Goal: Complete application form

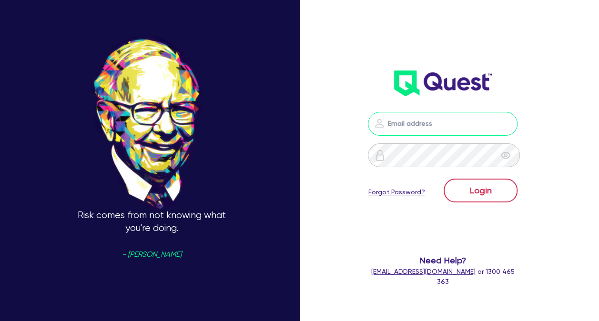
type input "[PERSON_NAME][EMAIL_ADDRESS][DOMAIN_NAME]"
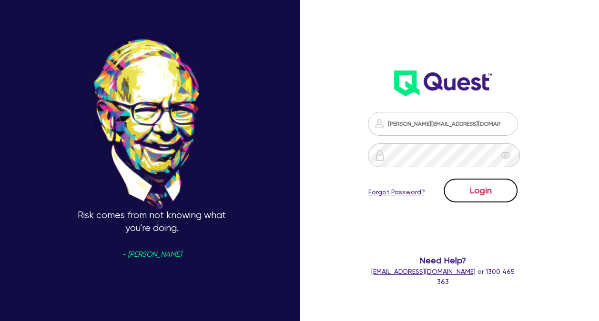
click at [481, 190] on button "Login" at bounding box center [480, 191] width 74 height 24
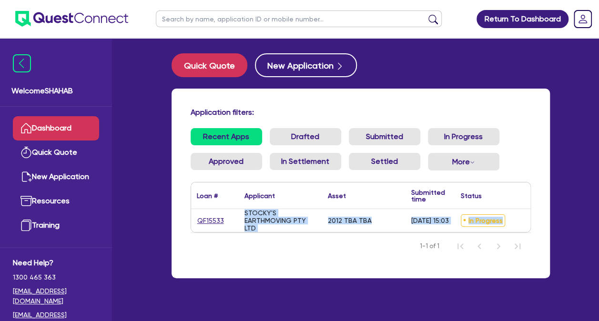
drag, startPoint x: 499, startPoint y: 221, endPoint x: 304, endPoint y: 205, distance: 194.9
click at [304, 205] on div "Loan # ▲ Applicant ▲ Asset Submitted time ▲ Status ▲ Amount financed Actions QF…" at bounding box center [414, 207] width 447 height 50
click at [556, 218] on div "Quick Quote New Application Application filters: Recent Apps Drafted Submitted …" at bounding box center [360, 171] width 407 height 236
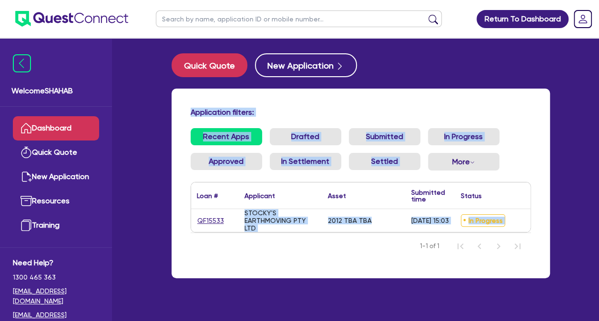
drag, startPoint x: 184, startPoint y: 106, endPoint x: 510, endPoint y: 264, distance: 363.1
click at [510, 264] on div "Application filters: Recent Apps Drafted Submitted In Progress Approved In Sett…" at bounding box center [360, 184] width 378 height 190
drag, startPoint x: 510, startPoint y: 264, endPoint x: 514, endPoint y: 272, distance: 8.5
click at [514, 272] on div "Application filters: Recent Apps Drafted Submitted In Progress Approved In Sett…" at bounding box center [360, 184] width 378 height 190
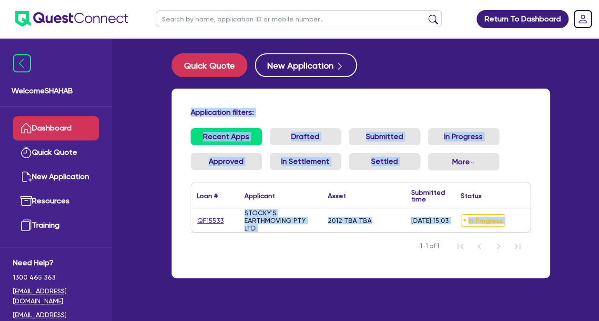
click at [514, 272] on div "Application filters: Recent Apps Drafted Submitted In Progress Approved In Sett…" at bounding box center [360, 184] width 378 height 190
click at [544, 251] on div "Application filters: Recent Apps Drafted Submitted In Progress Approved In Sett…" at bounding box center [360, 184] width 378 height 190
drag, startPoint x: 541, startPoint y: 232, endPoint x: 181, endPoint y: 105, distance: 381.9
click at [181, 105] on div "Application filters: Recent Apps Drafted Submitted In Progress Approved In Sett…" at bounding box center [360, 184] width 378 height 190
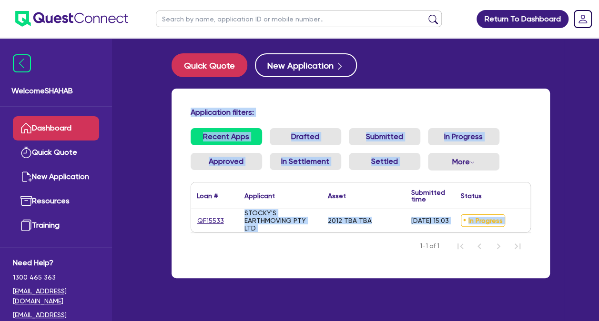
drag, startPoint x: 181, startPoint y: 105, endPoint x: 466, endPoint y: 261, distance: 325.2
click at [466, 261] on div "Application filters: Recent Apps Drafted Submitted In Progress Approved In Sett…" at bounding box center [360, 184] width 378 height 190
drag, startPoint x: 466, startPoint y: 261, endPoint x: 400, endPoint y: 270, distance: 66.7
click at [400, 270] on div "Application filters: Recent Apps Drafted Submitted In Progress Approved In Sett…" at bounding box center [360, 184] width 378 height 190
click at [400, 268] on div "Application filters: Recent Apps Drafted Submitted In Progress Approved In Sett…" at bounding box center [360, 184] width 378 height 190
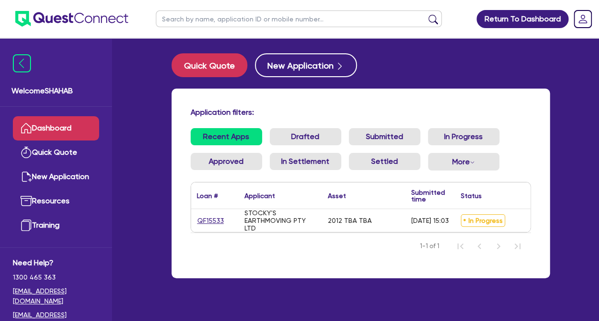
click at [525, 274] on div "Application filters: Recent Apps Drafted Submitted In Progress Approved In Sett…" at bounding box center [360, 184] width 378 height 190
click at [208, 220] on link "QF15533" at bounding box center [211, 220] width 28 height 11
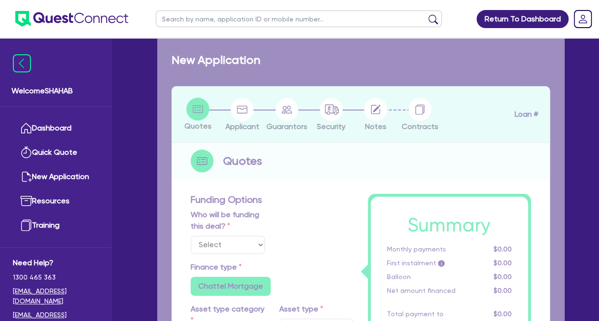
select select "Quest Finance - Own Book"
select select "PRIMARY_ASSETS"
type input "2012"
type input "100,000"
type input "10"
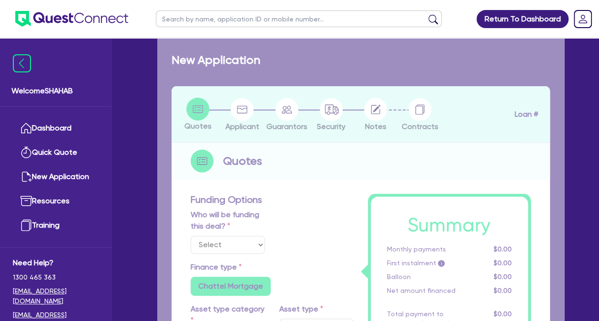
type input "10,000"
type input "17.95"
type input "990"
select select "HEAVY_TRUCKS"
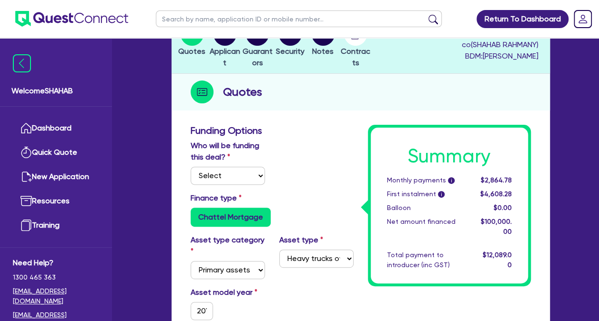
scroll to position [95, 0]
